Goal: Task Accomplishment & Management: Manage account settings

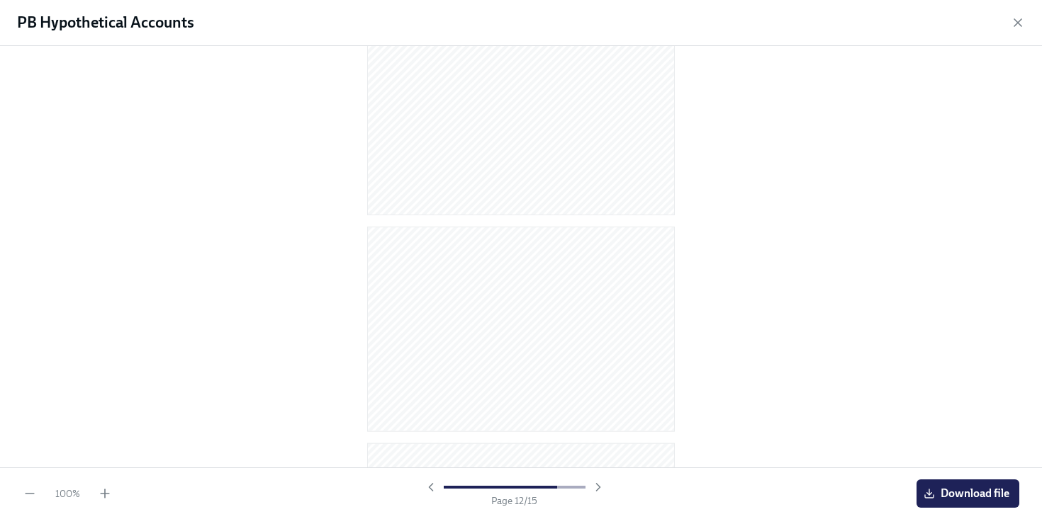
scroll to position [2454, 0]
click at [1024, 23] on icon "button" at bounding box center [1017, 23] width 14 height 14
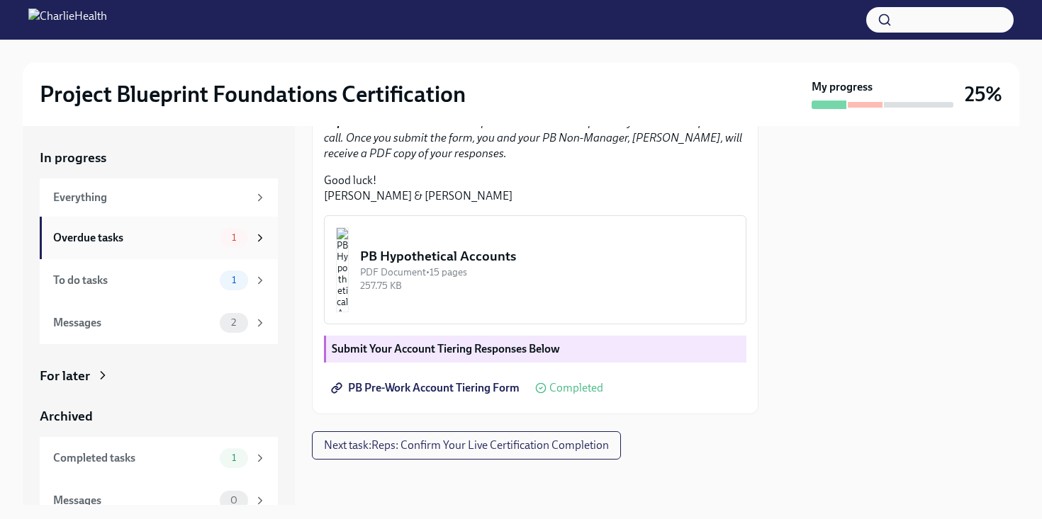
click at [237, 242] on span "1" at bounding box center [233, 237] width 21 height 11
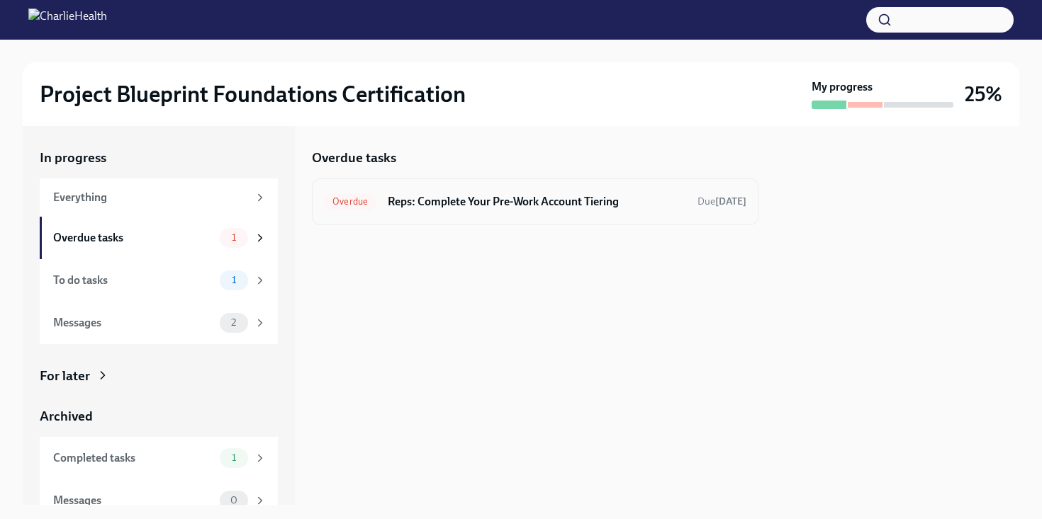
click at [503, 203] on h6 "Reps: Complete Your Pre-Work Account Tiering" at bounding box center [537, 202] width 298 height 16
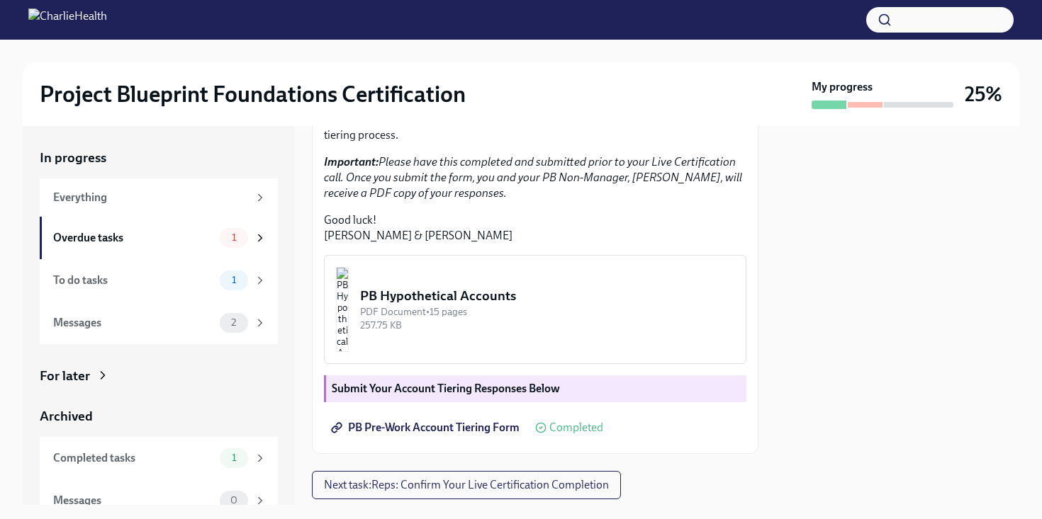
scroll to position [356, 0]
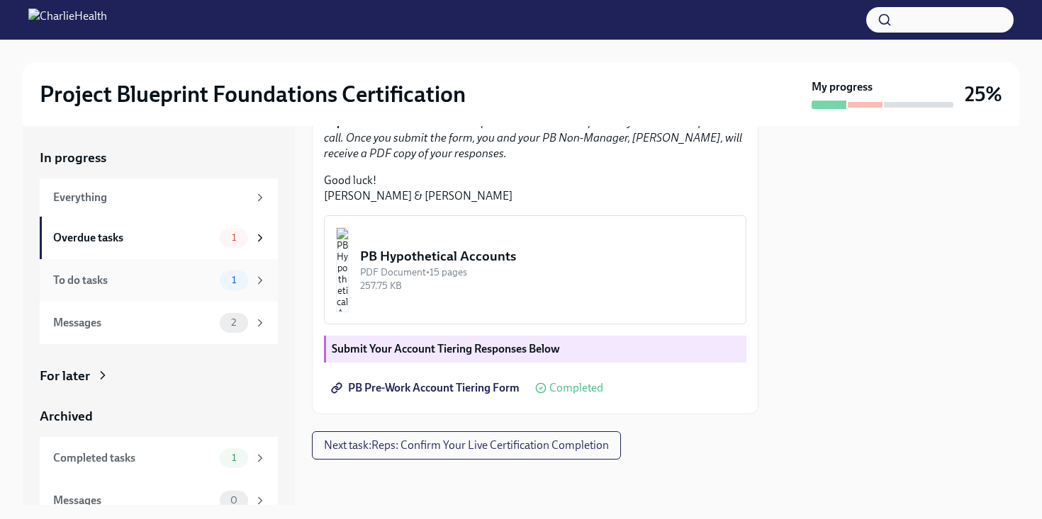
click at [223, 280] on span "1" at bounding box center [233, 280] width 21 height 11
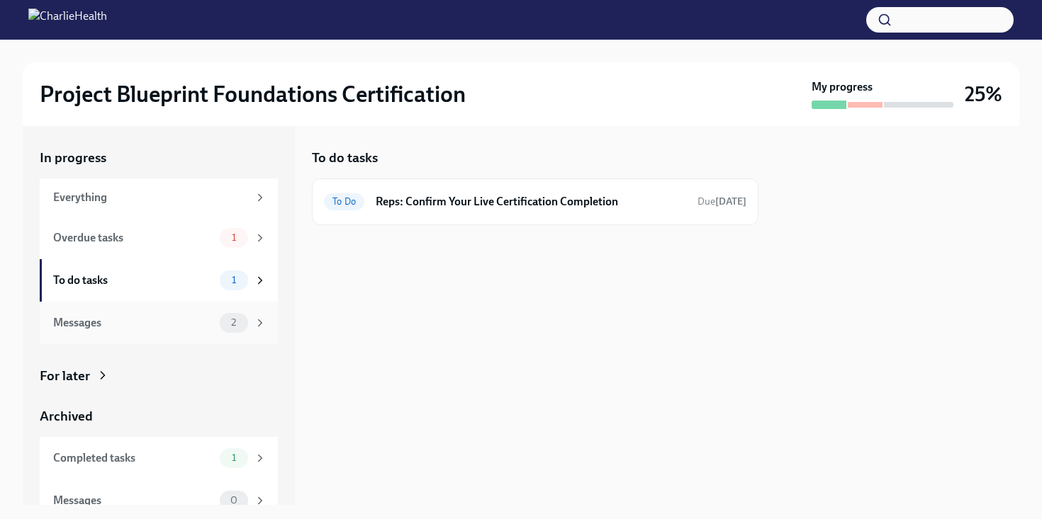
click at [267, 320] on div "Messages 2" at bounding box center [159, 323] width 238 height 43
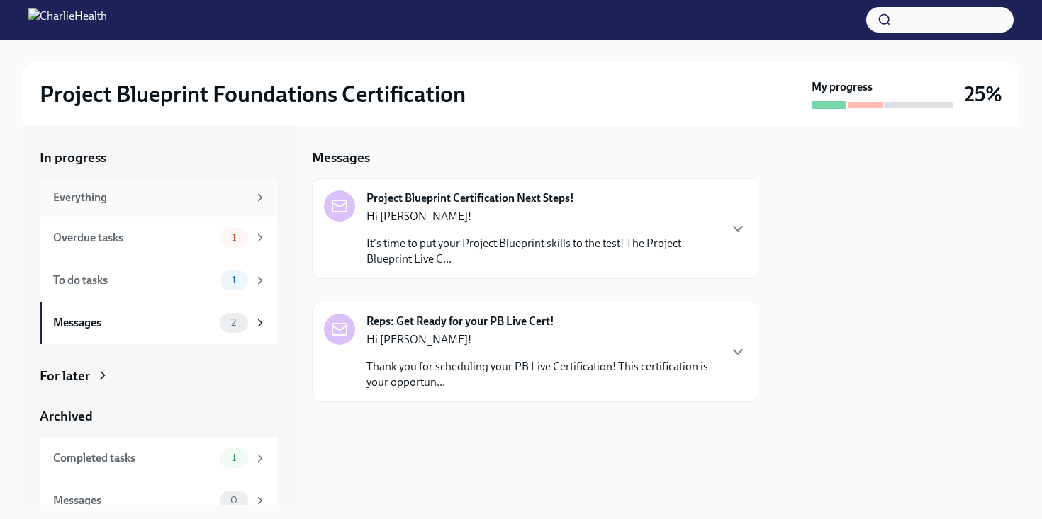
click at [227, 197] on div "Everything" at bounding box center [150, 198] width 195 height 16
